Goal: Book appointment/travel/reservation

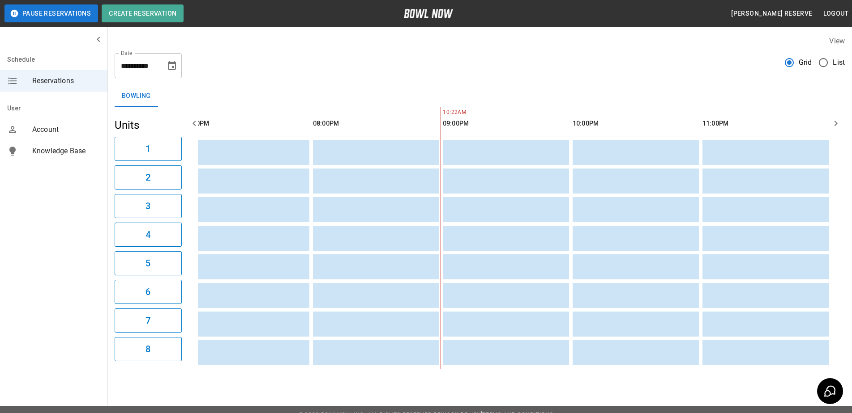
scroll to position [0, 1068]
click at [171, 68] on icon "Choose date, selected date is Sep 27, 2025" at bounding box center [171, 65] width 11 height 11
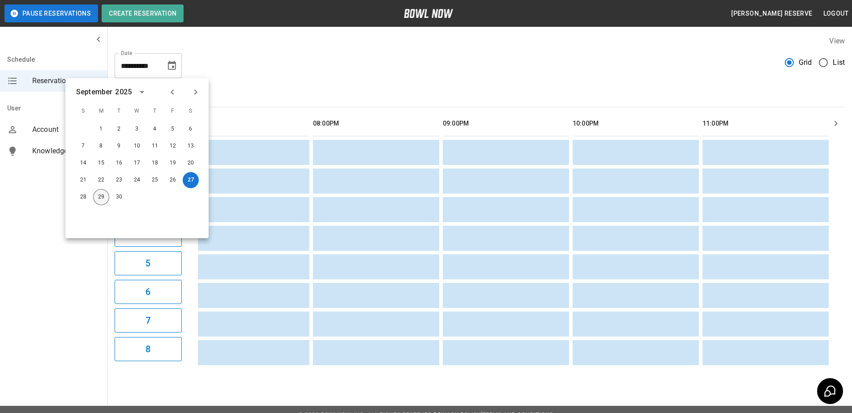
click at [101, 198] on button "29" at bounding box center [101, 197] width 16 height 16
type input "**********"
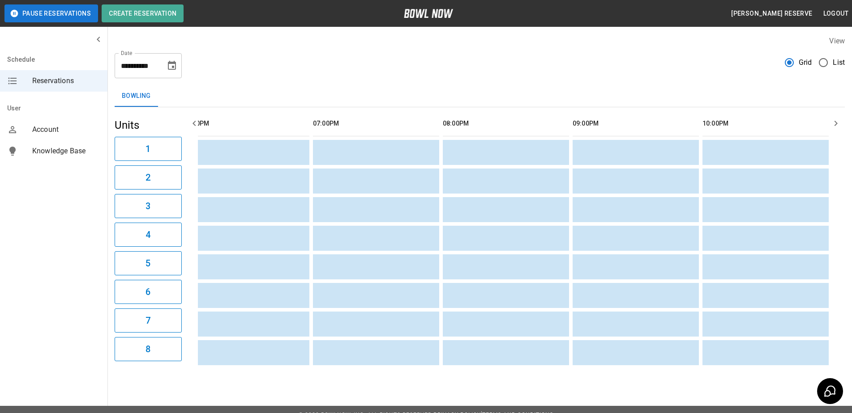
scroll to position [0, 0]
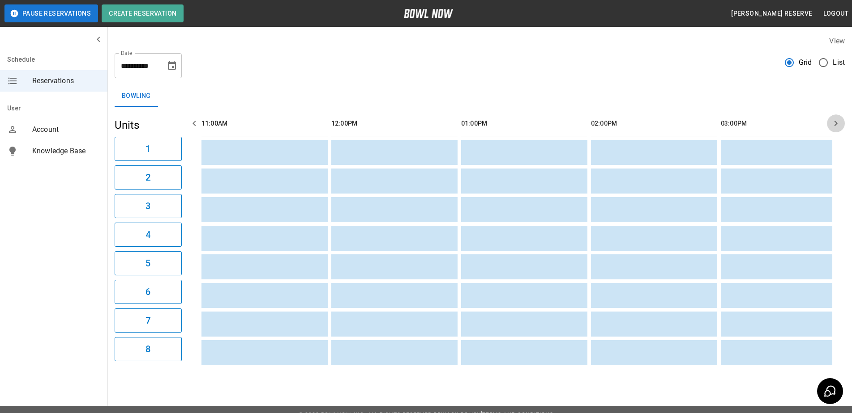
click at [834, 122] on icon "button" at bounding box center [835, 123] width 11 height 11
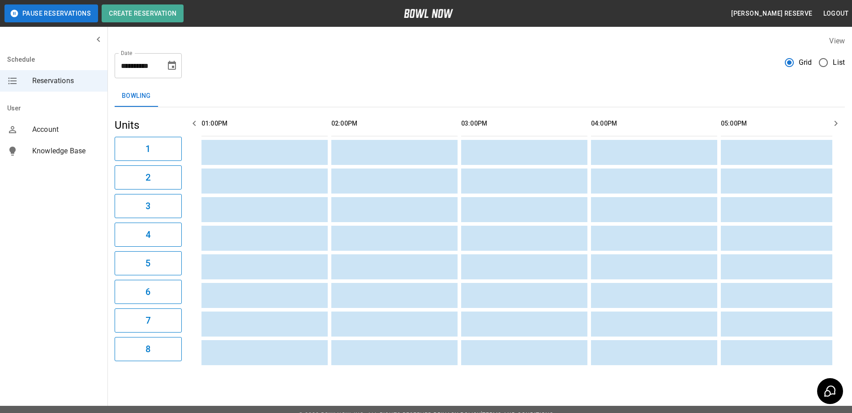
scroll to position [0, 389]
click at [834, 122] on icon "button" at bounding box center [835, 123] width 11 height 11
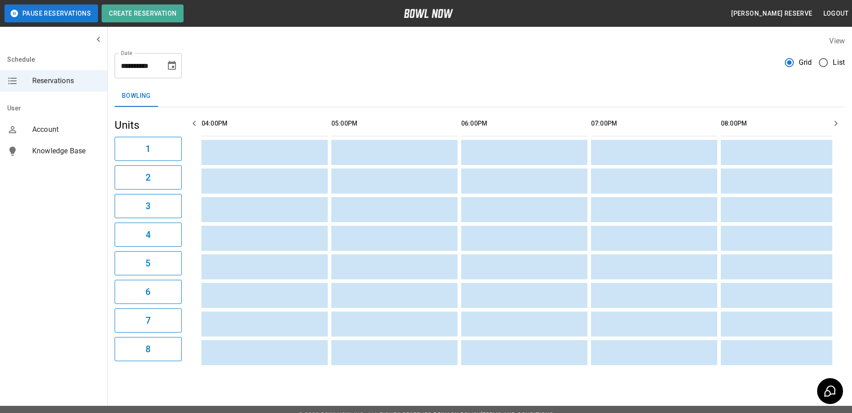
click at [834, 122] on icon "button" at bounding box center [835, 123] width 11 height 11
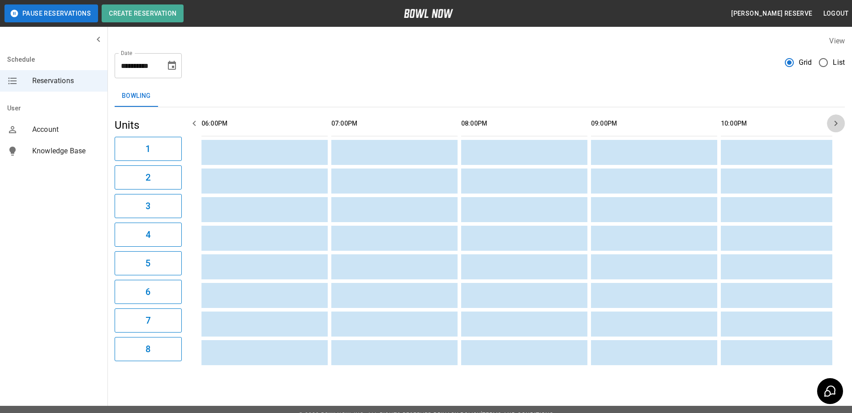
scroll to position [0, 0]
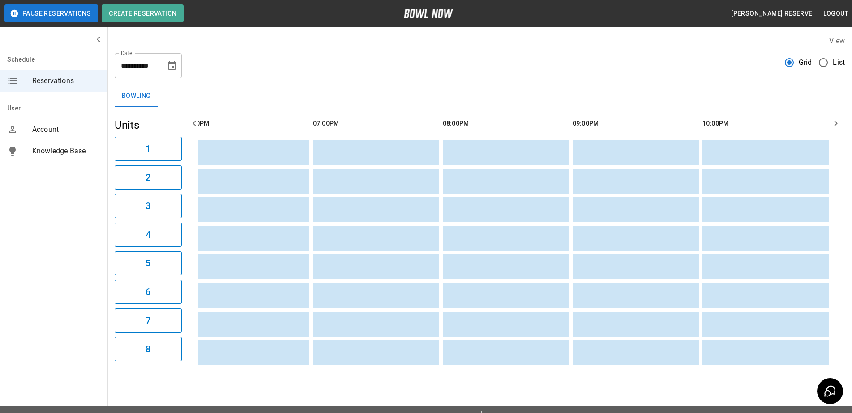
click at [834, 122] on icon "button" at bounding box center [835, 123] width 11 height 11
click at [193, 124] on icon "button" at bounding box center [194, 123] width 11 height 11
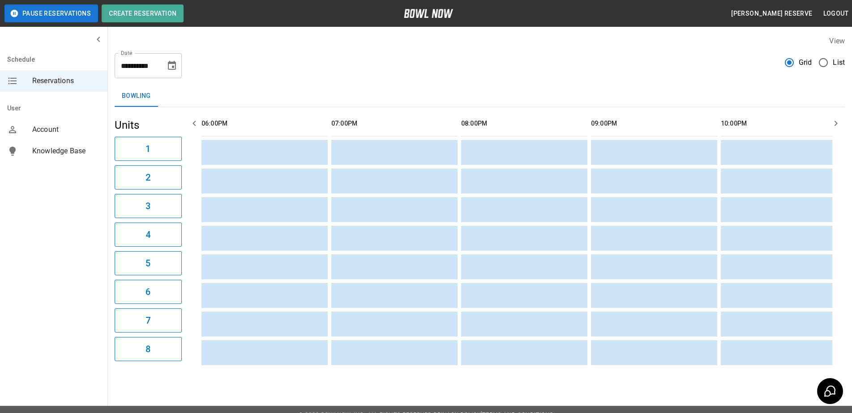
click at [193, 124] on icon "button" at bounding box center [194, 123] width 11 height 11
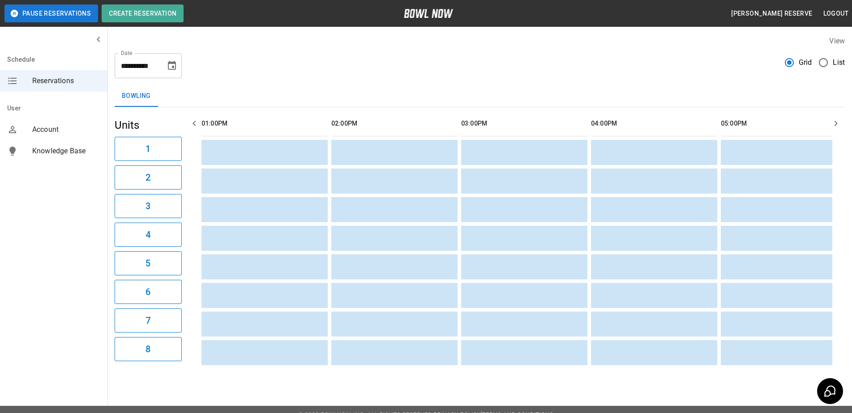
click at [193, 124] on icon "button" at bounding box center [194, 123] width 11 height 11
click at [172, 64] on icon "Choose date, selected date is Sep 29, 2025" at bounding box center [172, 65] width 8 height 9
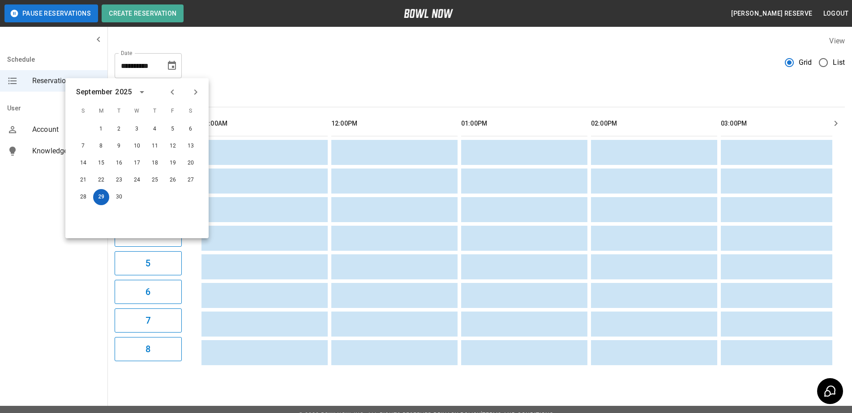
click at [101, 199] on button "29" at bounding box center [101, 197] width 16 height 16
click at [260, 100] on div "Bowling" at bounding box center [480, 95] width 730 height 21
